Goal: Transaction & Acquisition: Purchase product/service

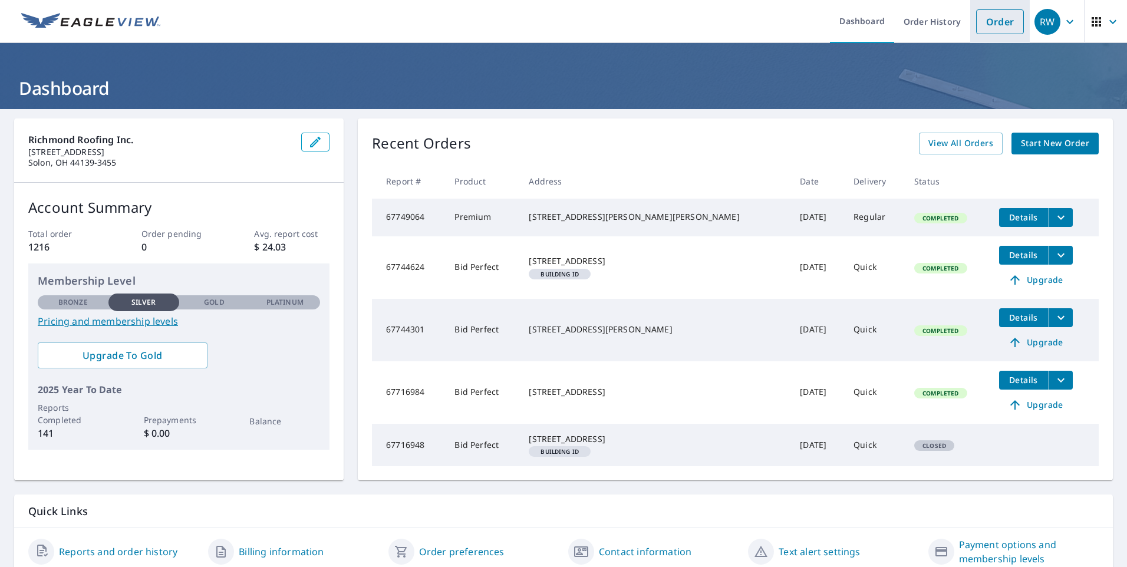
click at [980, 26] on link "Order" at bounding box center [1000, 21] width 48 height 25
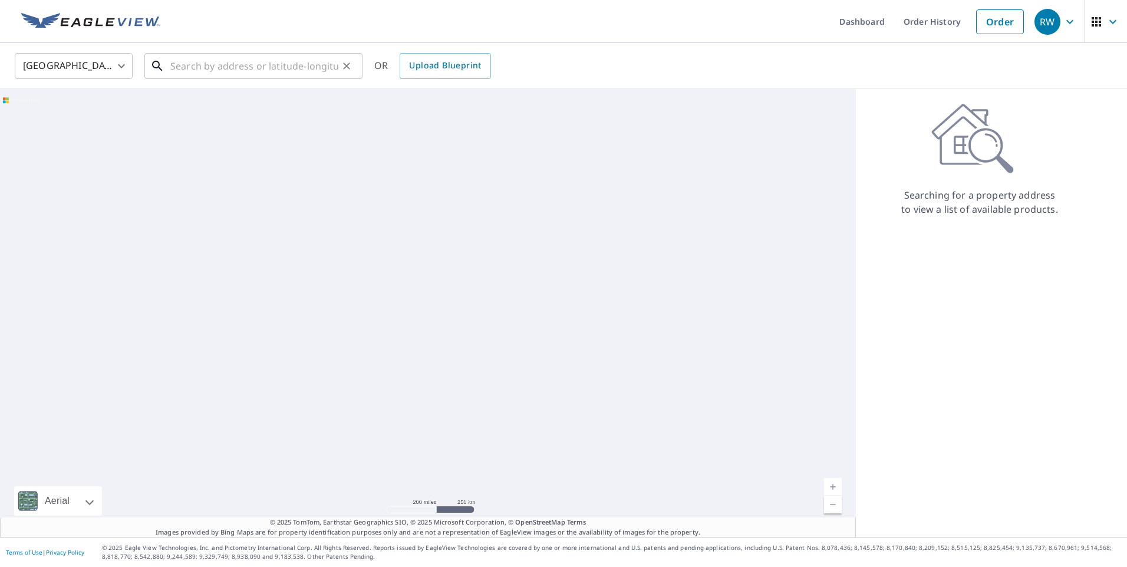
click at [195, 68] on input "text" at bounding box center [254, 66] width 168 height 33
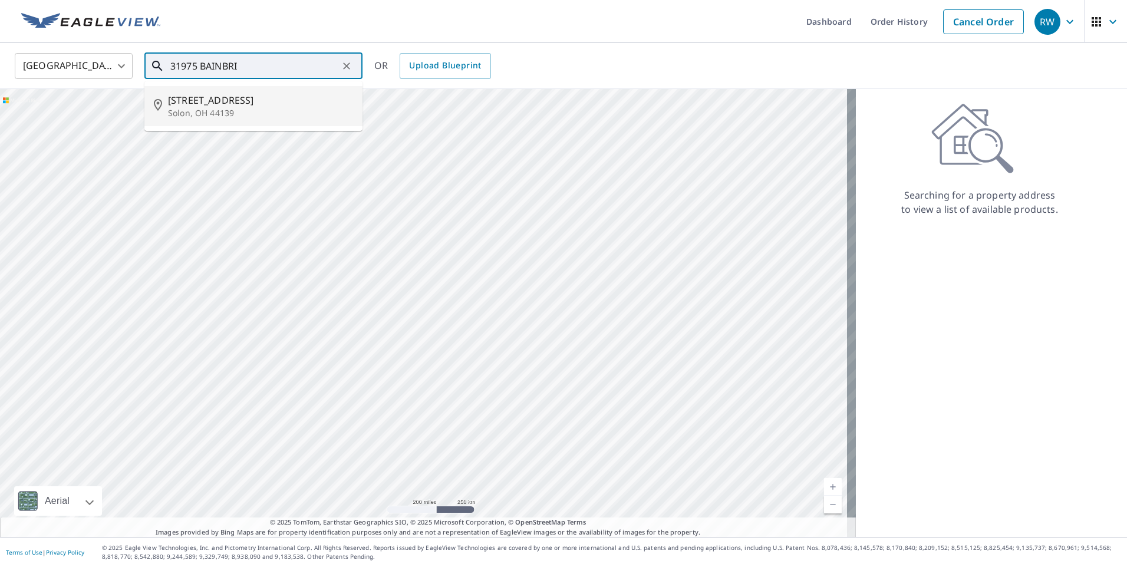
click at [179, 95] on span "[STREET_ADDRESS]" at bounding box center [260, 100] width 185 height 14
type input "[STREET_ADDRESS]"
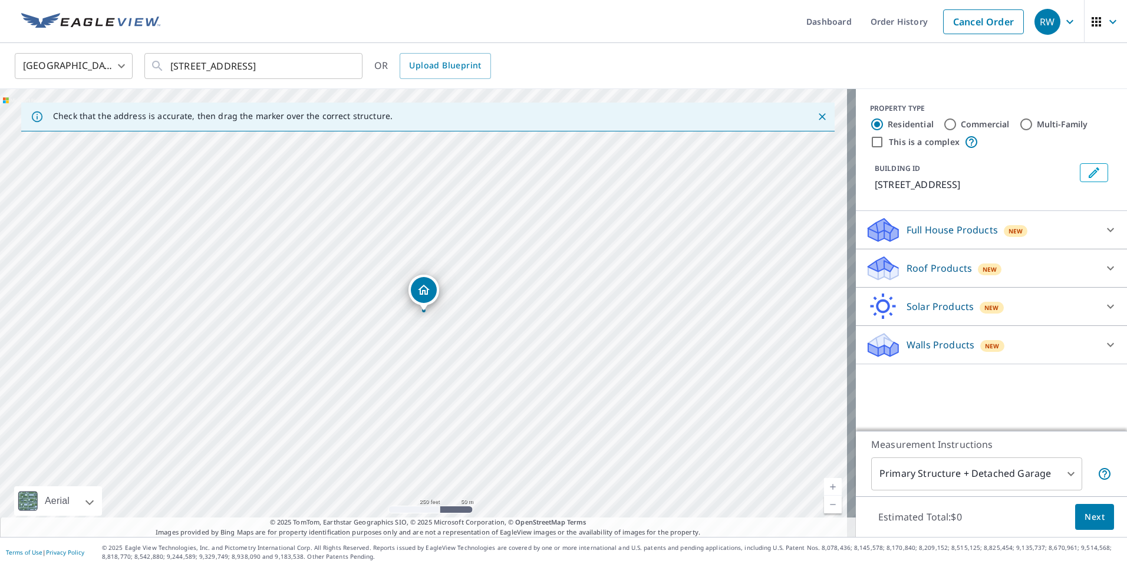
click at [824, 483] on link "Current Level 17, Zoom In" at bounding box center [833, 487] width 18 height 18
click at [824, 483] on link "Current Level 18, Zoom In" at bounding box center [833, 487] width 18 height 18
click at [824, 483] on link "Current Level 19, Zoom In" at bounding box center [833, 487] width 18 height 18
click at [824, 482] on link "Current Level 20, Zoom In Disabled" at bounding box center [833, 487] width 18 height 18
click at [824, 480] on link "Current Level 20, Zoom In Disabled" at bounding box center [833, 487] width 18 height 18
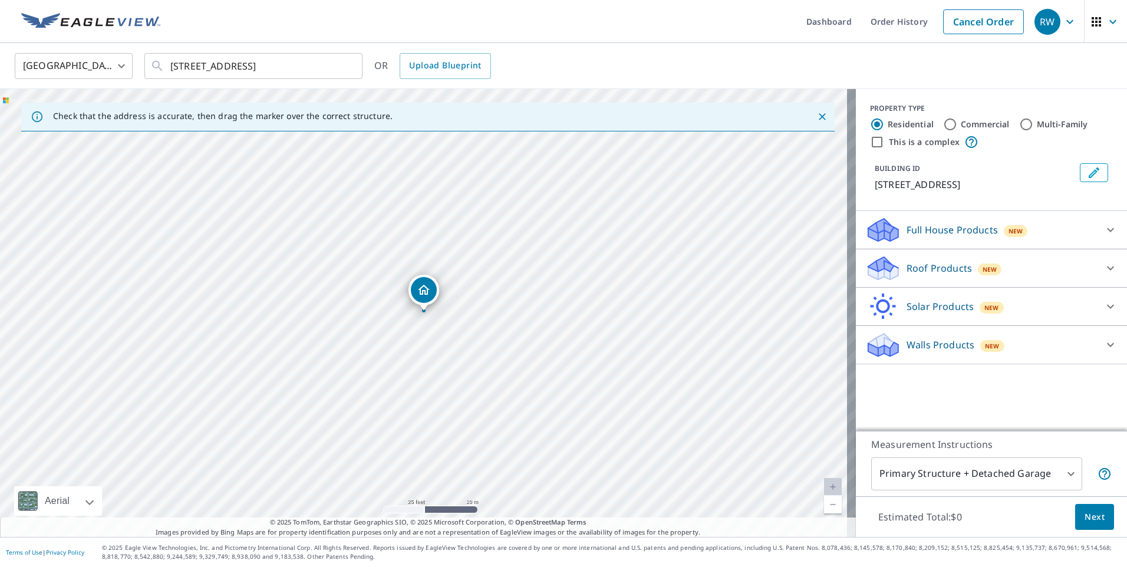
click at [914, 268] on p "Roof Products" at bounding box center [939, 268] width 65 height 14
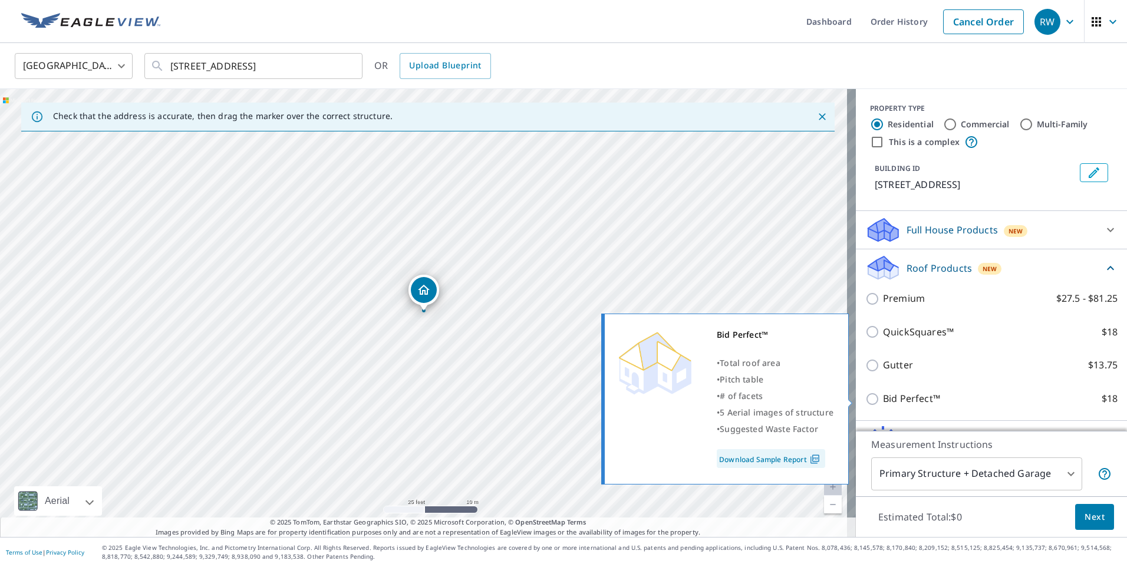
click at [865, 400] on input "Bid Perfect™ $18" at bounding box center [874, 399] width 18 height 14
checkbox input "true"
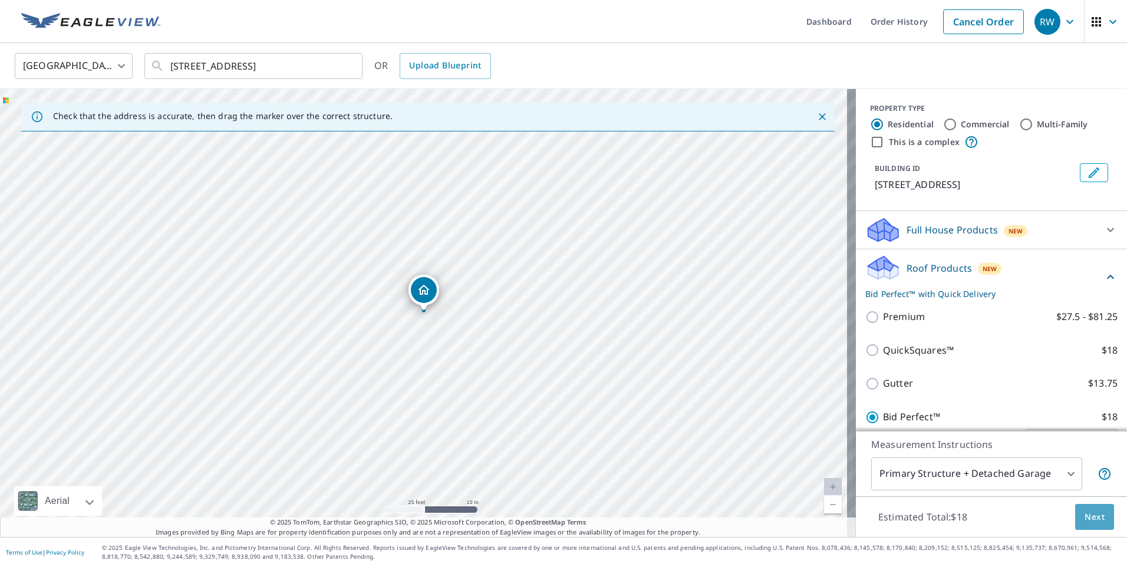
click at [1085, 516] on span "Next" at bounding box center [1095, 517] width 20 height 15
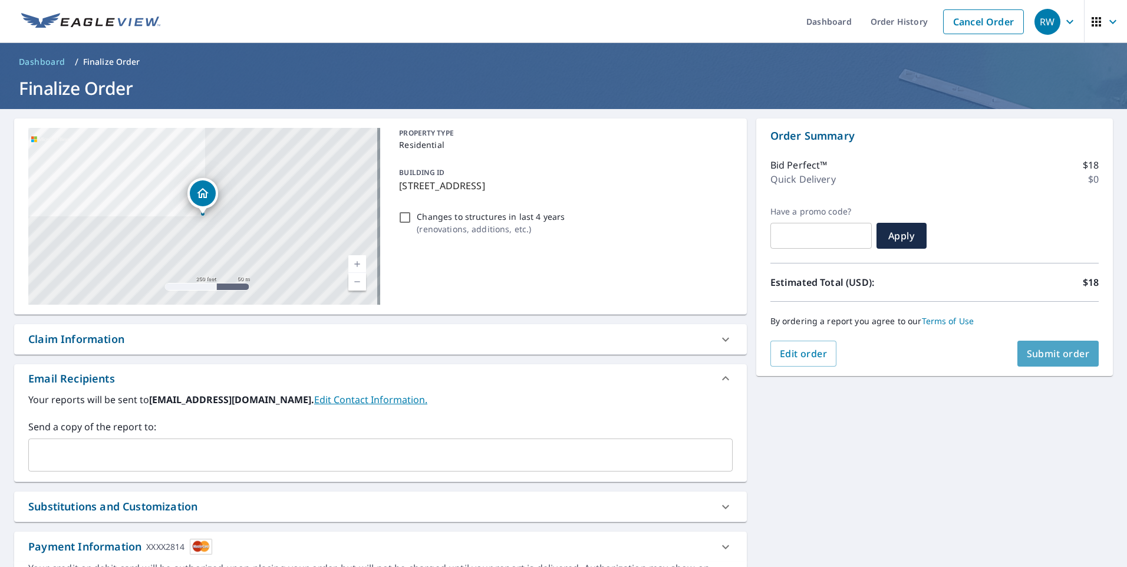
click at [1033, 354] on span "Submit order" at bounding box center [1058, 353] width 63 height 13
